Goal: Information Seeking & Learning: Learn about a topic

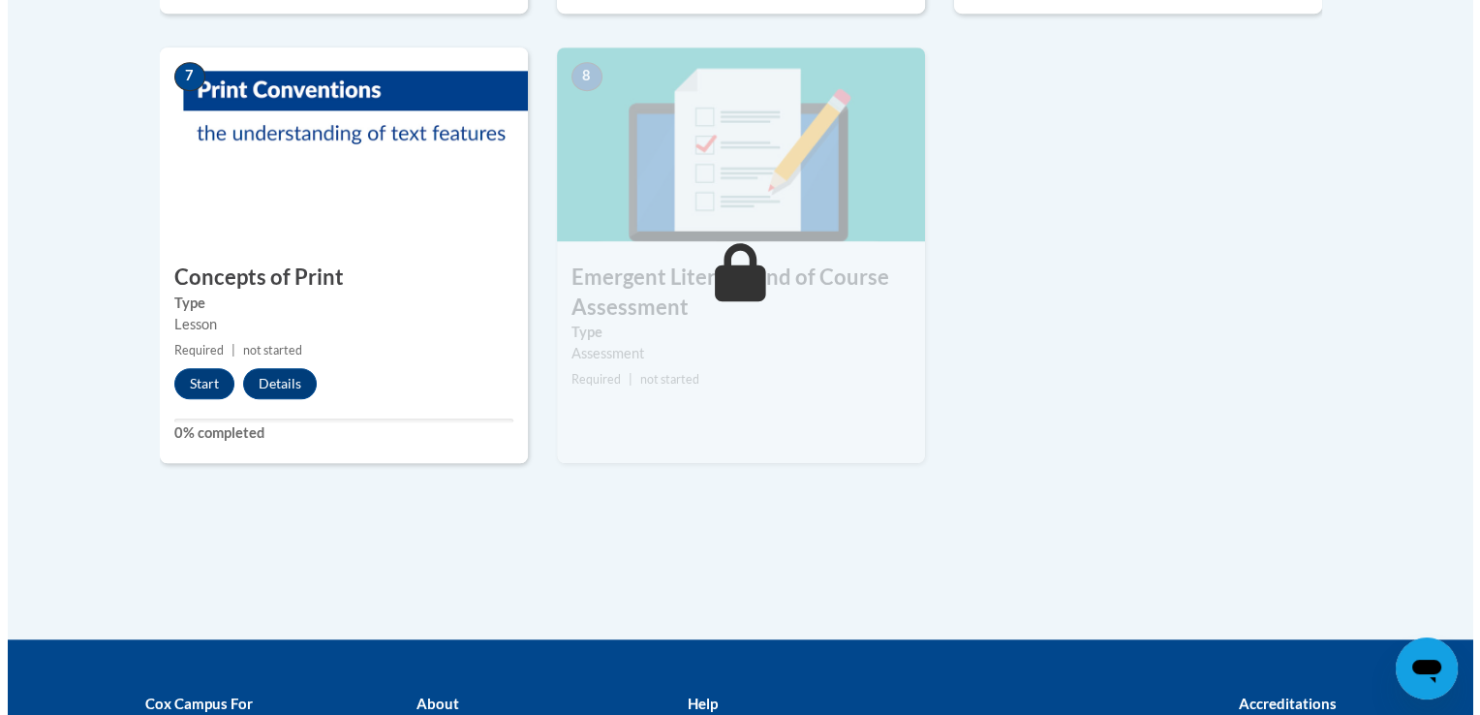
scroll to position [1600, 0]
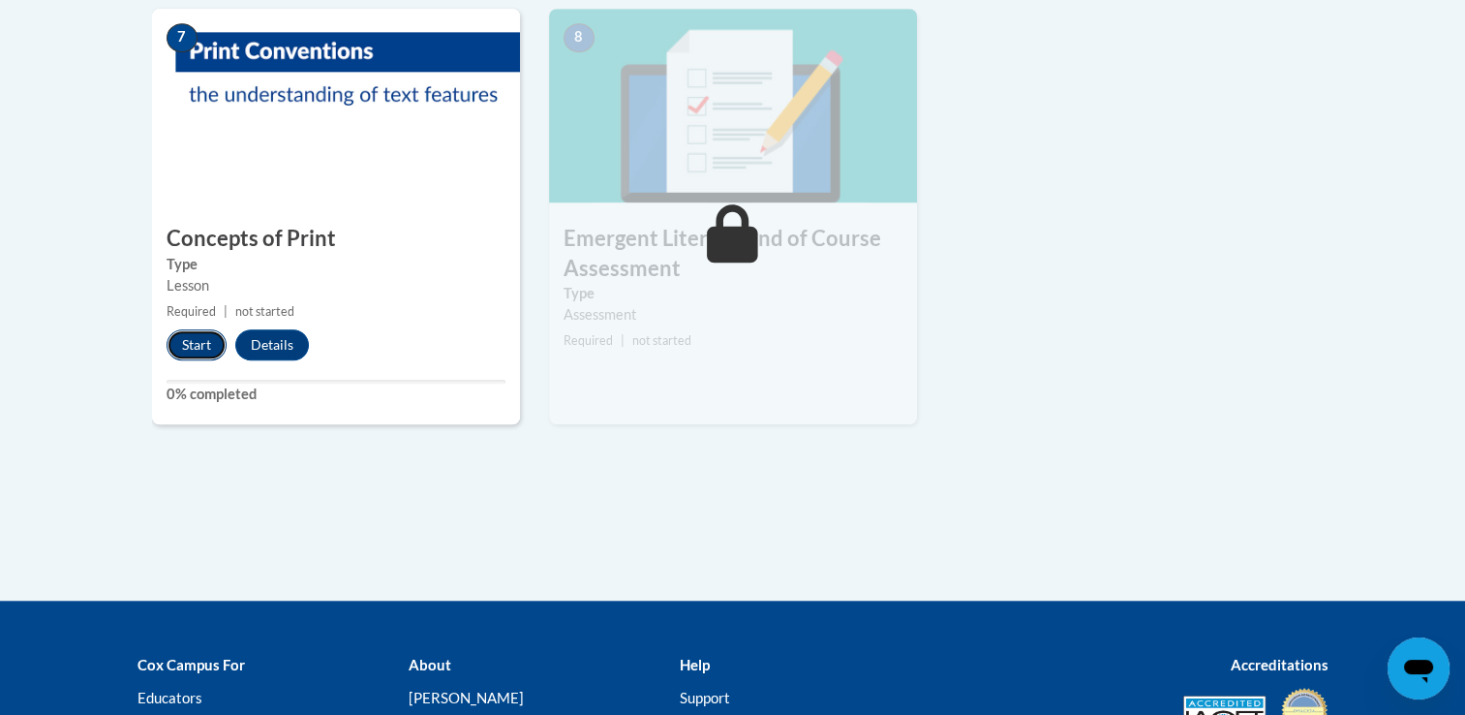
click at [193, 345] on button "Start" at bounding box center [197, 344] width 60 height 31
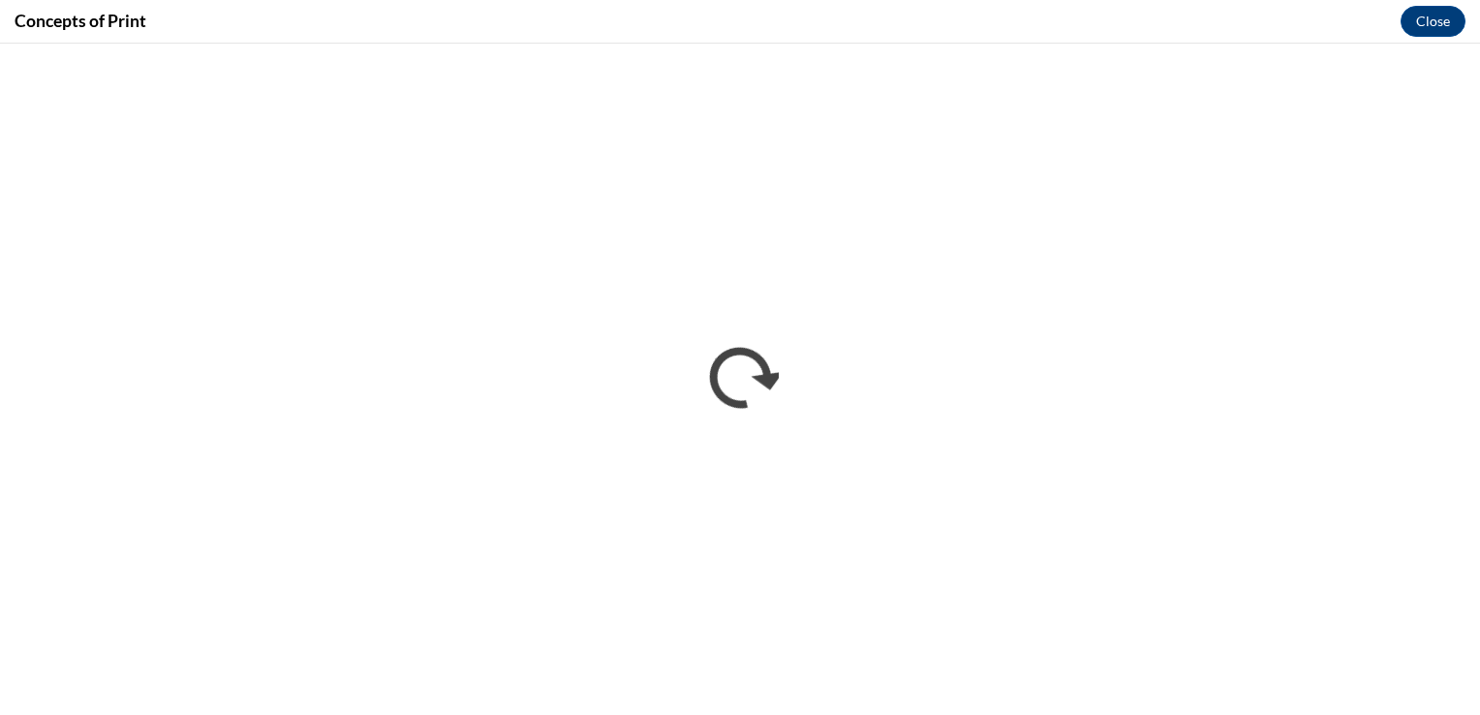
scroll to position [0, 0]
